Goal: Information Seeking & Learning: Learn about a topic

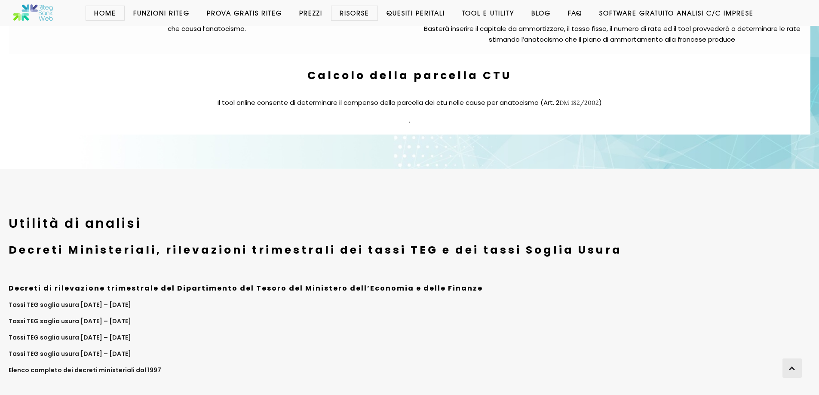
scroll to position [3376, 0]
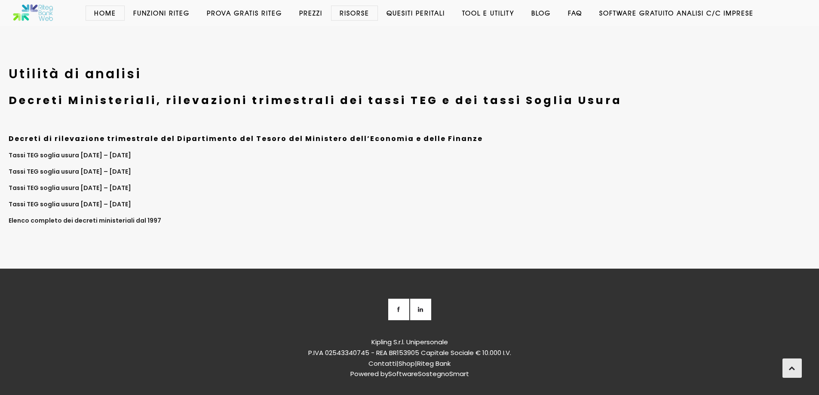
click at [380, 359] on font "Contatti" at bounding box center [383, 363] width 28 height 9
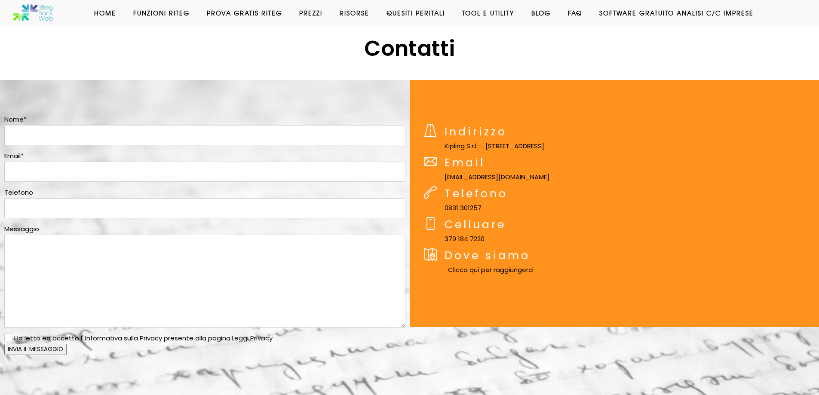
click at [228, 11] on link "Prova Gratis Riteg" at bounding box center [244, 13] width 92 height 9
click at [101, 13] on link "Home" at bounding box center [105, 13] width 39 height 9
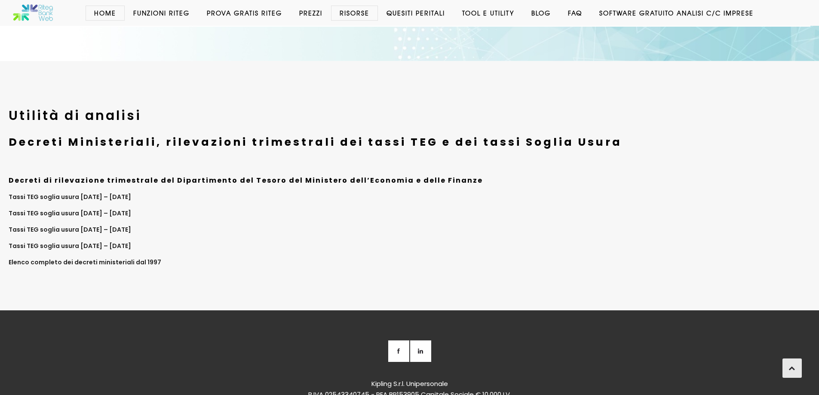
scroll to position [3376, 0]
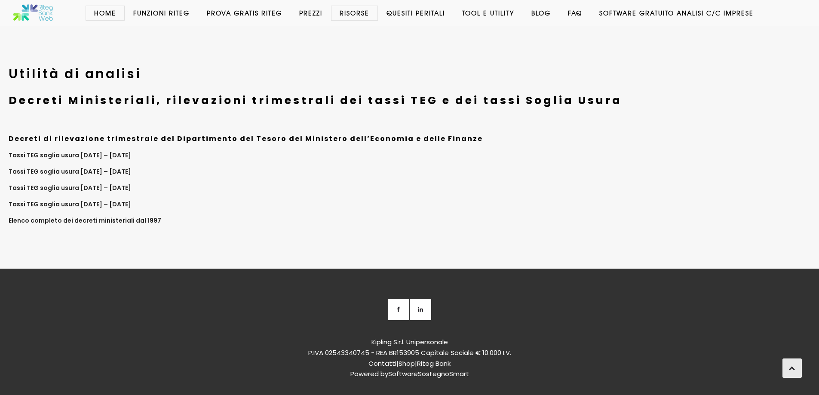
click at [386, 359] on font "Contatti" at bounding box center [383, 363] width 28 height 9
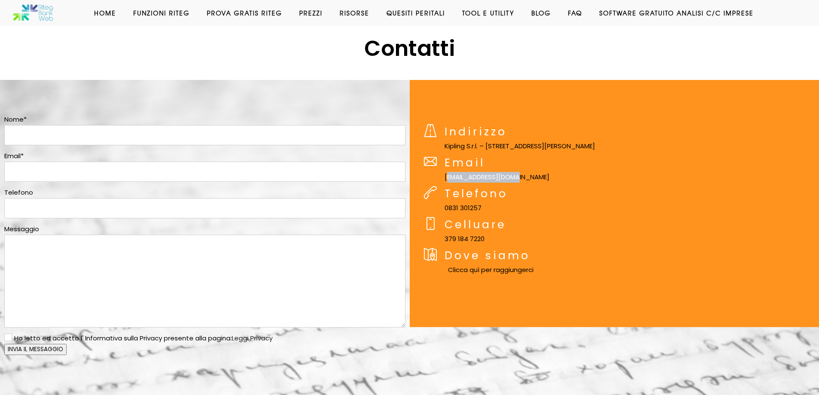
drag, startPoint x: 446, startPoint y: 177, endPoint x: 530, endPoint y: 177, distance: 83.9
click at [530, 177] on li "Email info@kipling90.com" at bounding box center [621, 169] width 397 height 31
copy p "info@kipling90.com"
click at [630, 13] on link "Software GRATUITO analisi c/c imprese" at bounding box center [677, 13] width 172 height 9
click at [101, 10] on link "Home" at bounding box center [105, 13] width 39 height 9
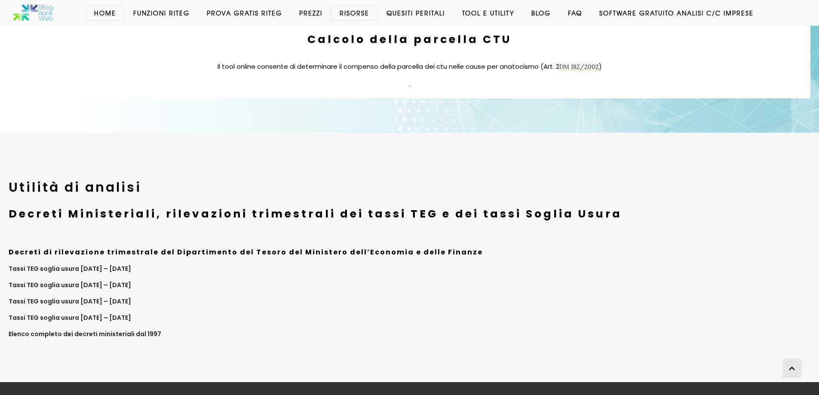
scroll to position [3376, 0]
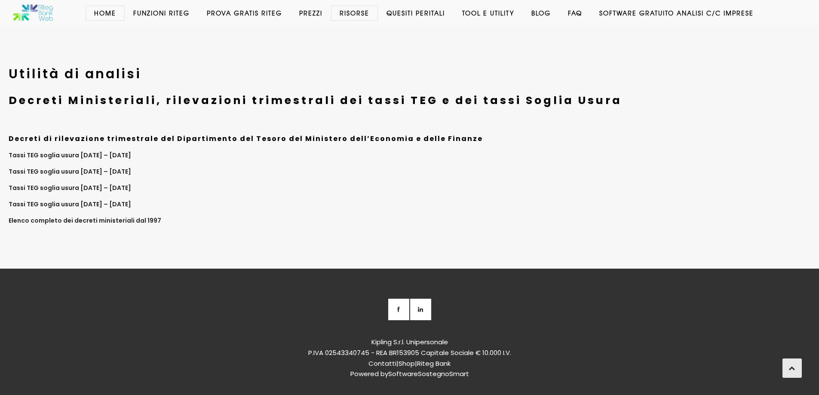
click at [303, 15] on link "Prezzi" at bounding box center [311, 13] width 40 height 9
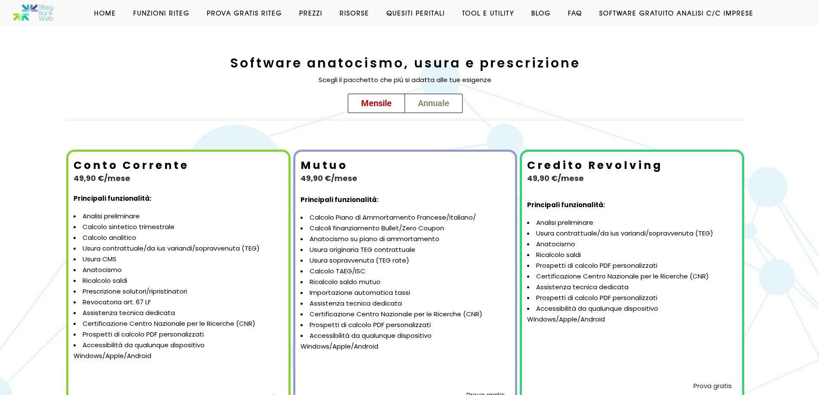
click at [434, 105] on span "Annuale" at bounding box center [433, 103] width 31 height 10
